Goal: Find specific page/section: Find specific page/section

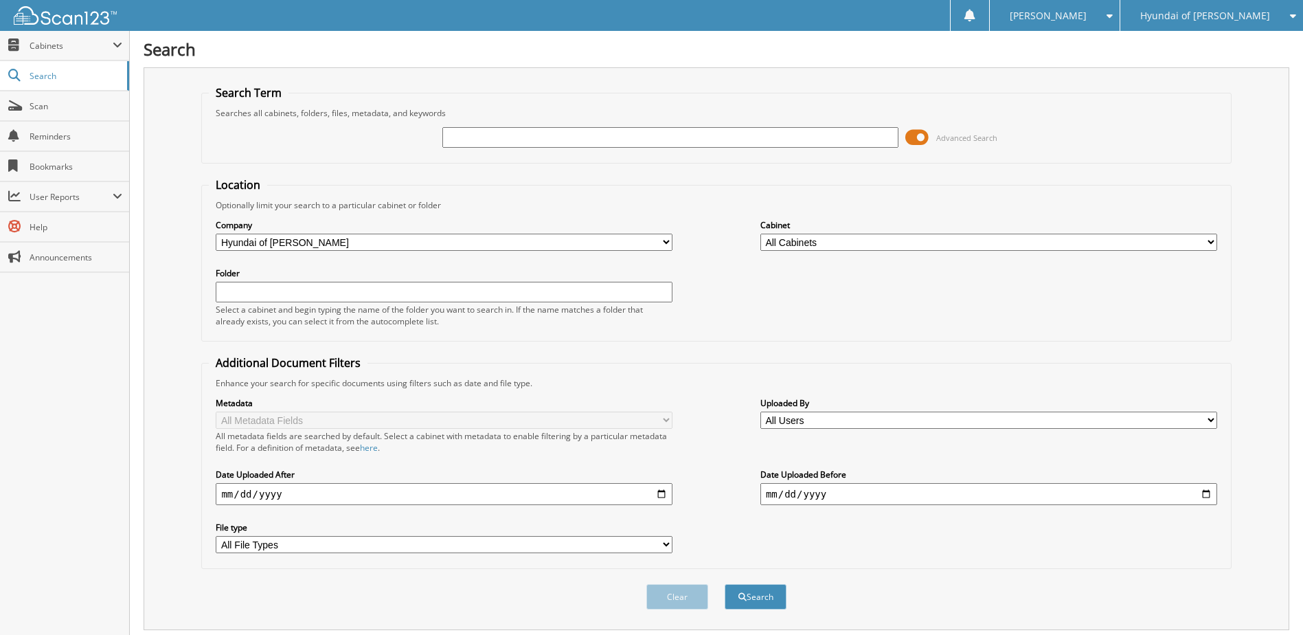
click at [48, 17] on img at bounding box center [65, 15] width 103 height 19
click at [48, 74] on span "Search" at bounding box center [75, 76] width 91 height 12
click at [44, 21] on img at bounding box center [65, 15] width 103 height 19
click at [32, 55] on span "Cabinets" at bounding box center [64, 46] width 129 height 30
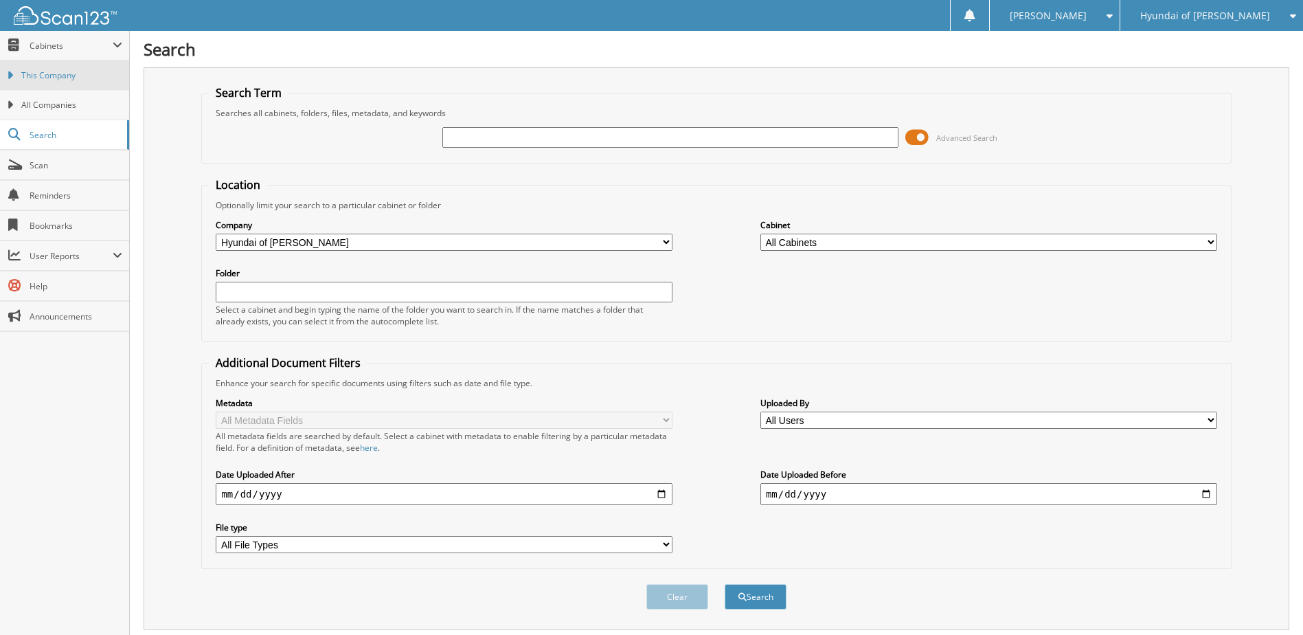
click at [36, 88] on link "This Company" at bounding box center [64, 75] width 129 height 30
